Goal: Task Accomplishment & Management: Manage account settings

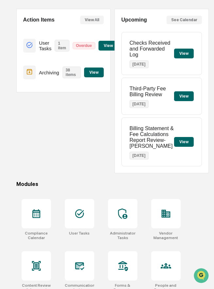
scroll to position [56, 0]
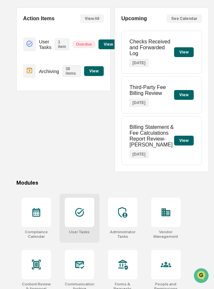
click at [78, 216] on icon at bounding box center [79, 212] width 10 height 10
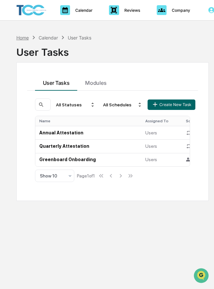
click at [24, 38] on div "Home" at bounding box center [22, 38] width 12 height 6
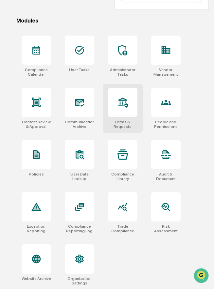
scroll to position [220, 0]
click at [123, 111] on div at bounding box center [122, 102] width 29 height 29
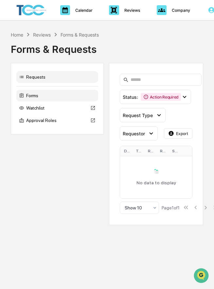
click at [56, 98] on div "Forms" at bounding box center [57, 96] width 82 height 12
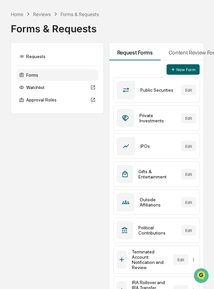
scroll to position [18, 0]
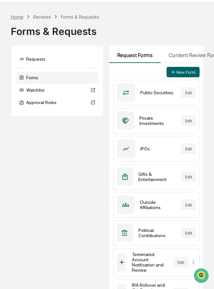
click at [17, 17] on div "Home" at bounding box center [17, 17] width 12 height 6
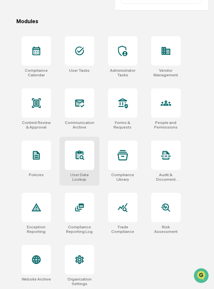
scroll to position [220, 0]
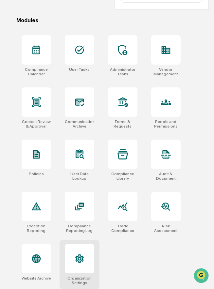
click at [77, 251] on div at bounding box center [79, 258] width 29 height 29
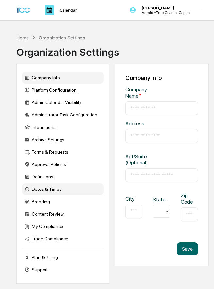
type input "**********"
type input "********"
type input "*****"
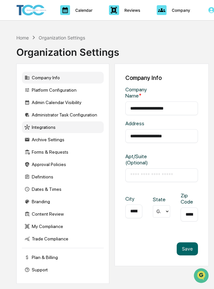
click at [58, 130] on div "Integrations" at bounding box center [63, 128] width 82 height 12
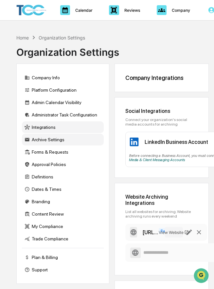
click at [46, 140] on div "Archive Settings" at bounding box center [63, 140] width 82 height 12
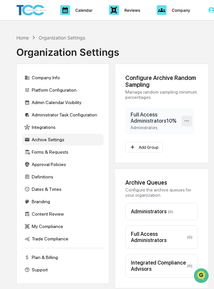
click at [188, 122] on icon at bounding box center [186, 121] width 6 height 6
click at [135, 145] on icon at bounding box center [132, 147] width 6 height 6
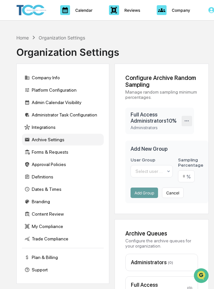
click at [189, 121] on icon at bounding box center [186, 121] width 6 height 6
click at [116, 143] on div "Configure Archive Random Sampling Manage random sampling minimum percentages. F…" at bounding box center [161, 139] width 94 height 151
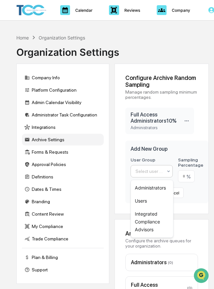
click at [145, 173] on div at bounding box center [148, 171] width 27 height 7
click at [124, 171] on div "Configure Archive Random Sampling Manage random sampling minimum percentages. F…" at bounding box center [161, 139] width 94 height 151
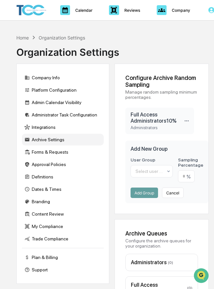
click at [139, 188] on div "User Group Select user group Sampling Percentage % Add Group Cancel" at bounding box center [166, 177] width 73 height 41
click at [140, 174] on div at bounding box center [148, 171] width 27 height 7
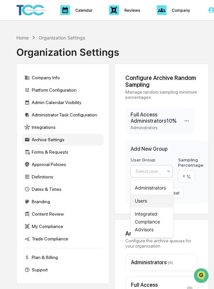
click at [141, 199] on div "Users" at bounding box center [152, 201] width 42 height 13
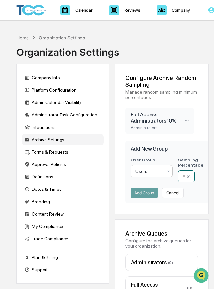
click at [187, 176] on input "number" at bounding box center [186, 177] width 17 height 12
type input "**"
click at [145, 192] on button "Add Group" at bounding box center [143, 193] width 27 height 10
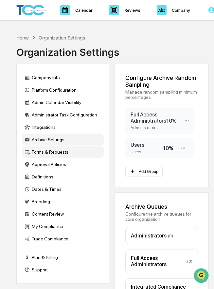
click at [58, 152] on div "Forms & Requests" at bounding box center [63, 152] width 82 height 12
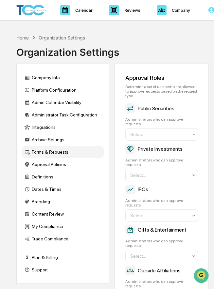
click at [24, 38] on div "Home" at bounding box center [22, 38] width 12 height 6
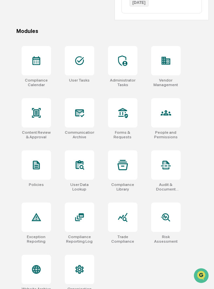
scroll to position [220, 0]
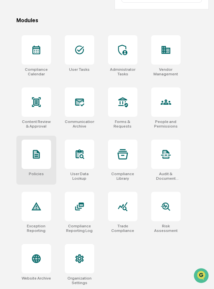
click at [37, 161] on div at bounding box center [36, 154] width 29 height 29
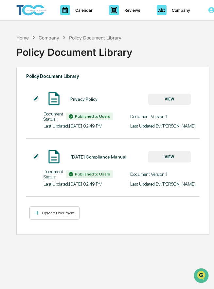
click at [20, 38] on div "Home" at bounding box center [22, 38] width 12 height 6
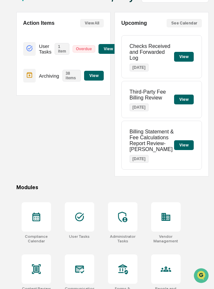
scroll to position [55, 0]
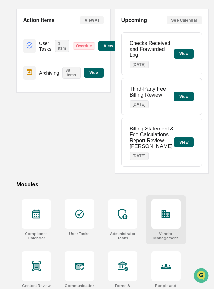
click at [161, 229] on div at bounding box center [165, 214] width 29 height 29
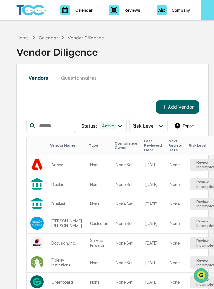
click at [208, 11] on icon at bounding box center [211, 10] width 6 height 6
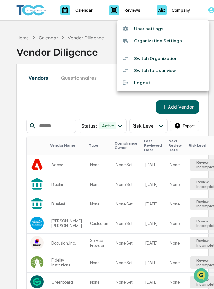
click at [170, 58] on li "Switch Organization" at bounding box center [162, 59] width 91 height 12
